Goal: Manage account settings

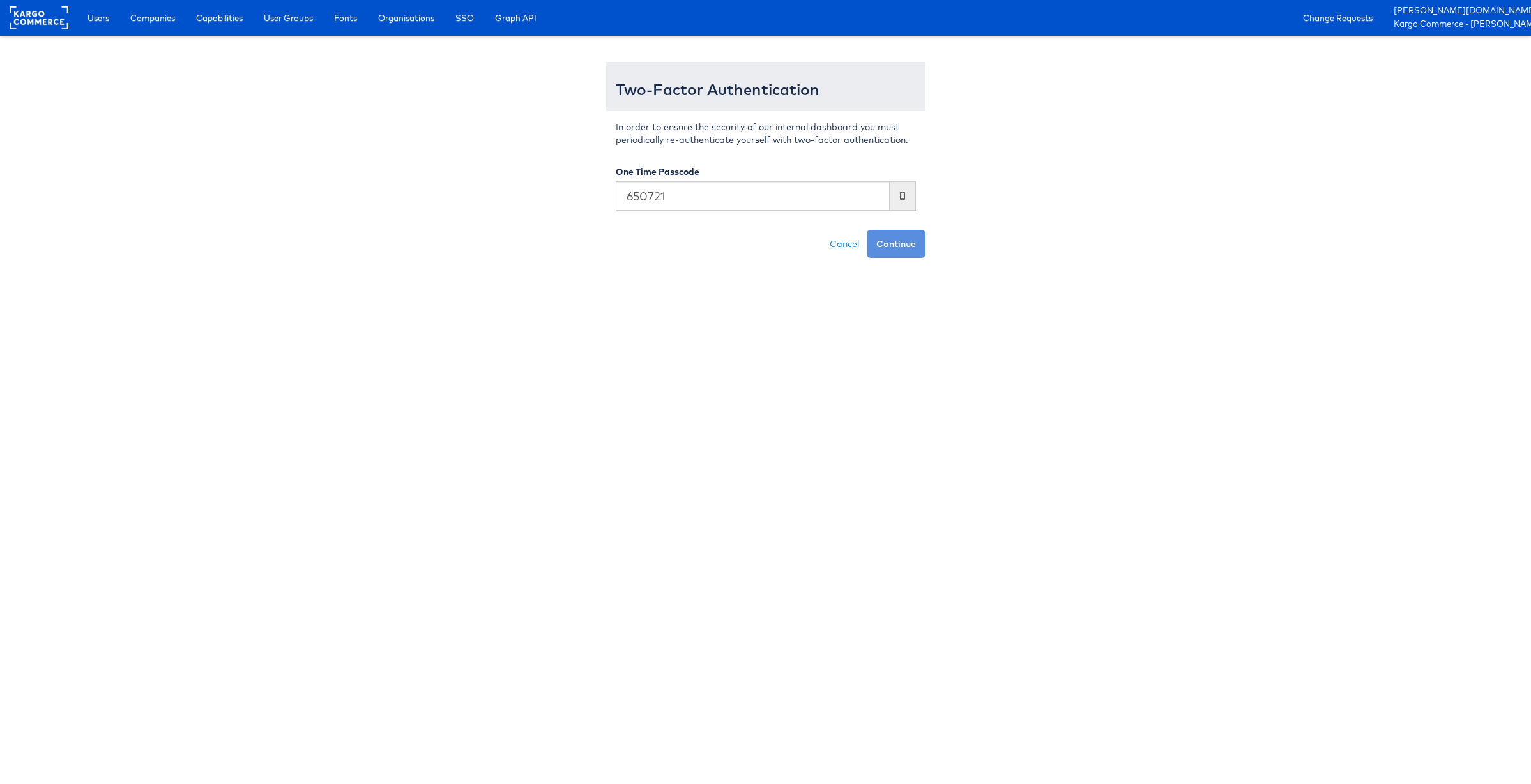
type input "650721"
click at [867, 230] on button "Continue" at bounding box center [897, 244] width 59 height 28
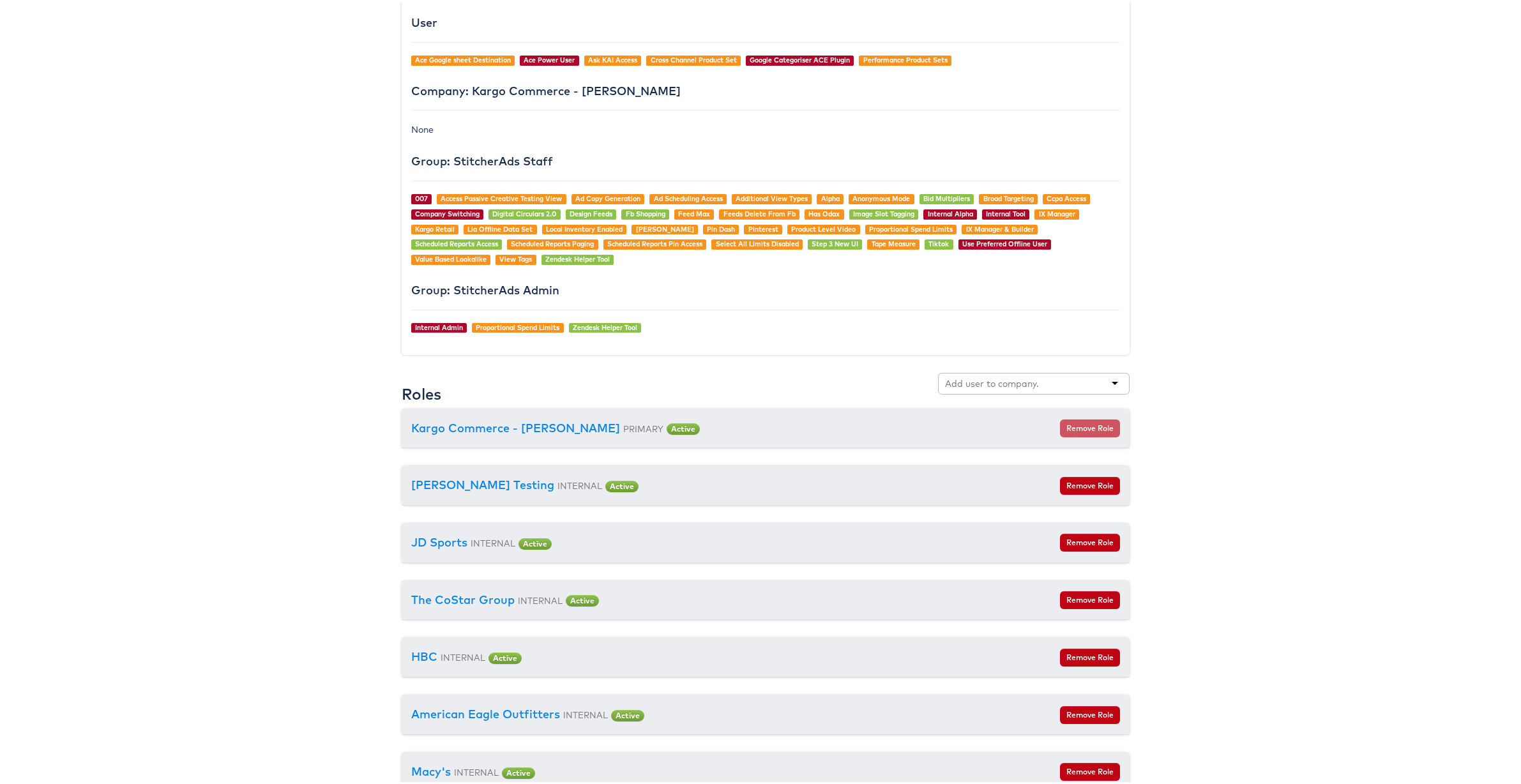
scroll to position [1085, 0]
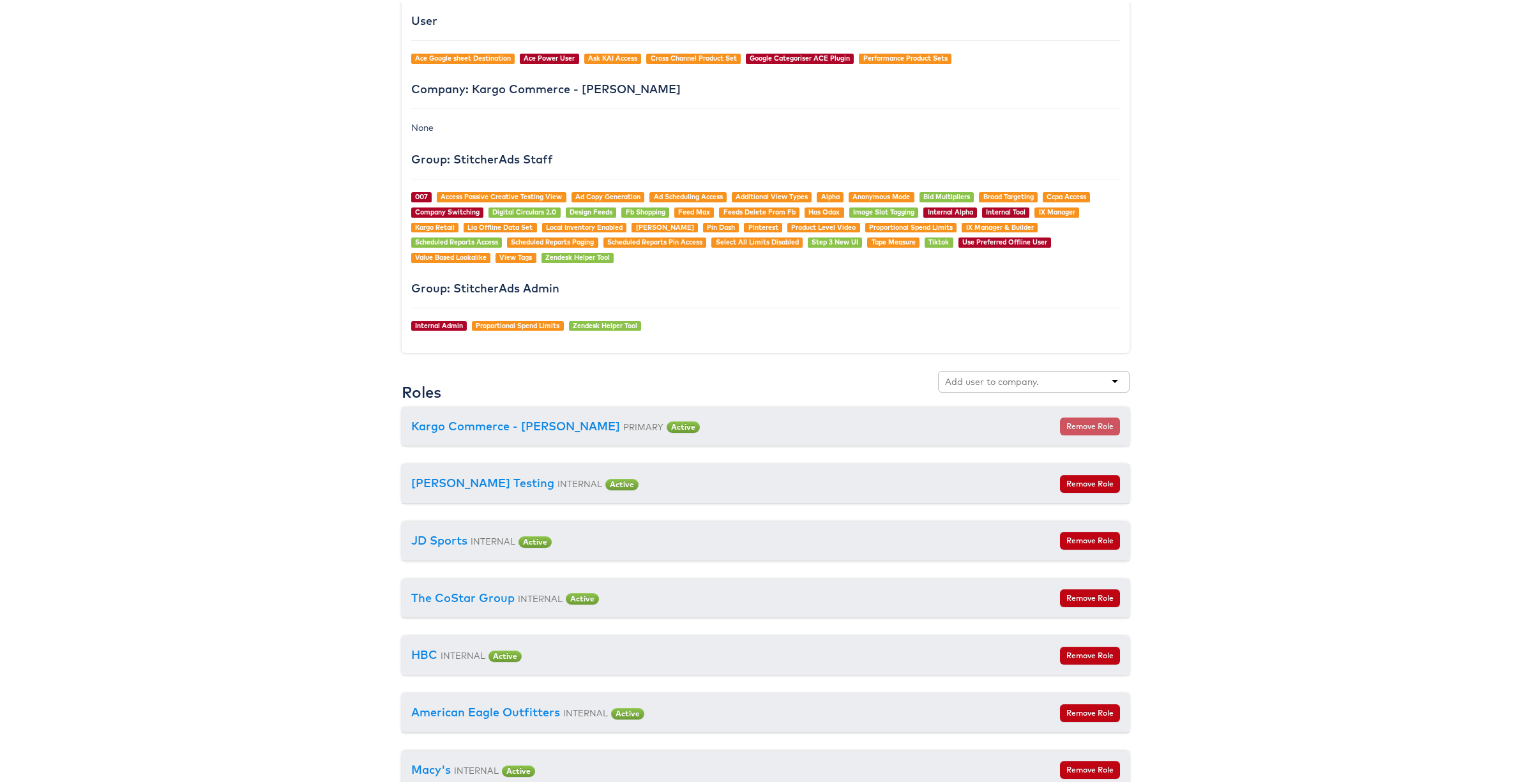
click at [1035, 375] on div at bounding box center [1034, 379] width 192 height 21
type input "cars"
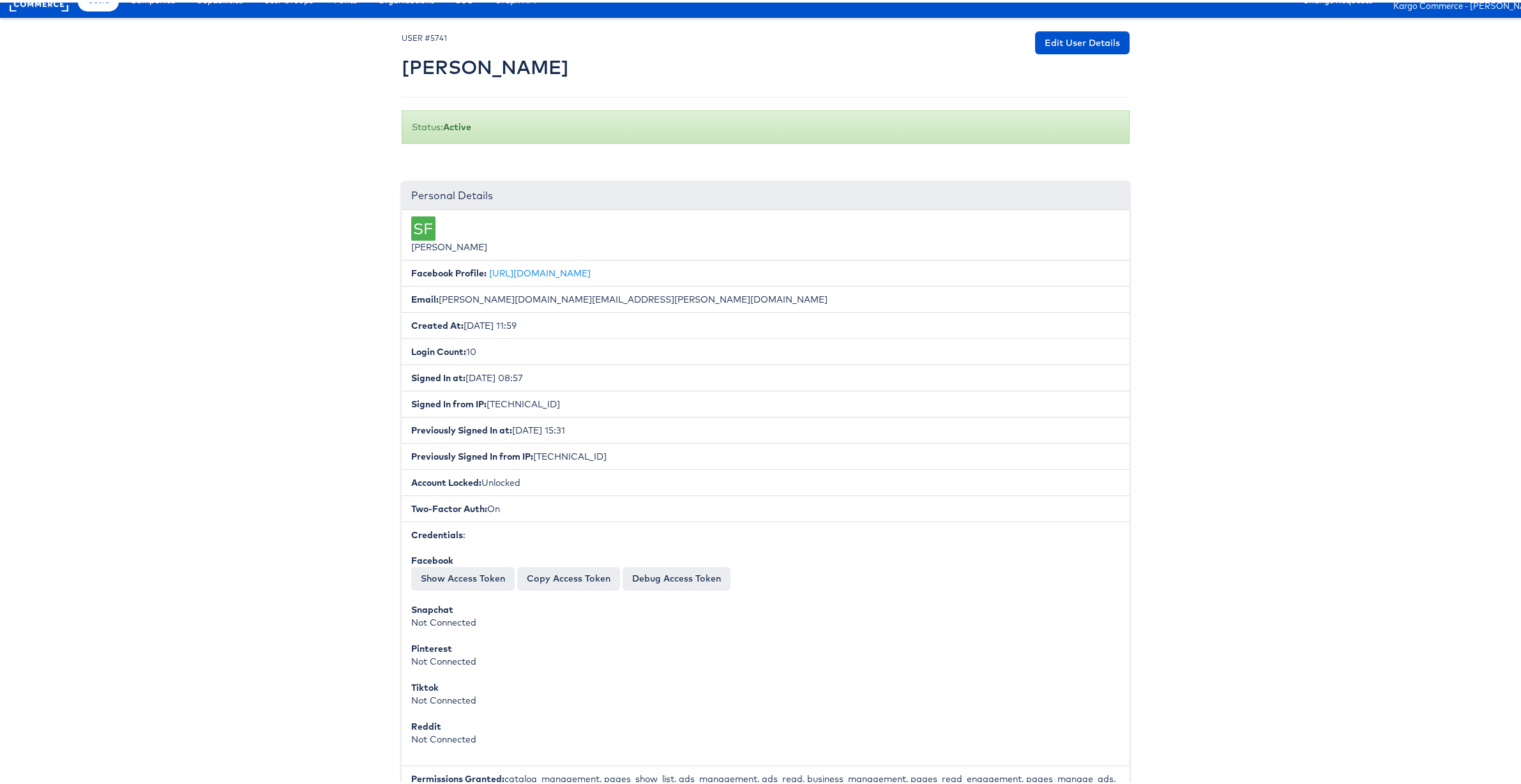
scroll to position [0, 0]
